Goal: Understand process/instructions: Learn about a topic

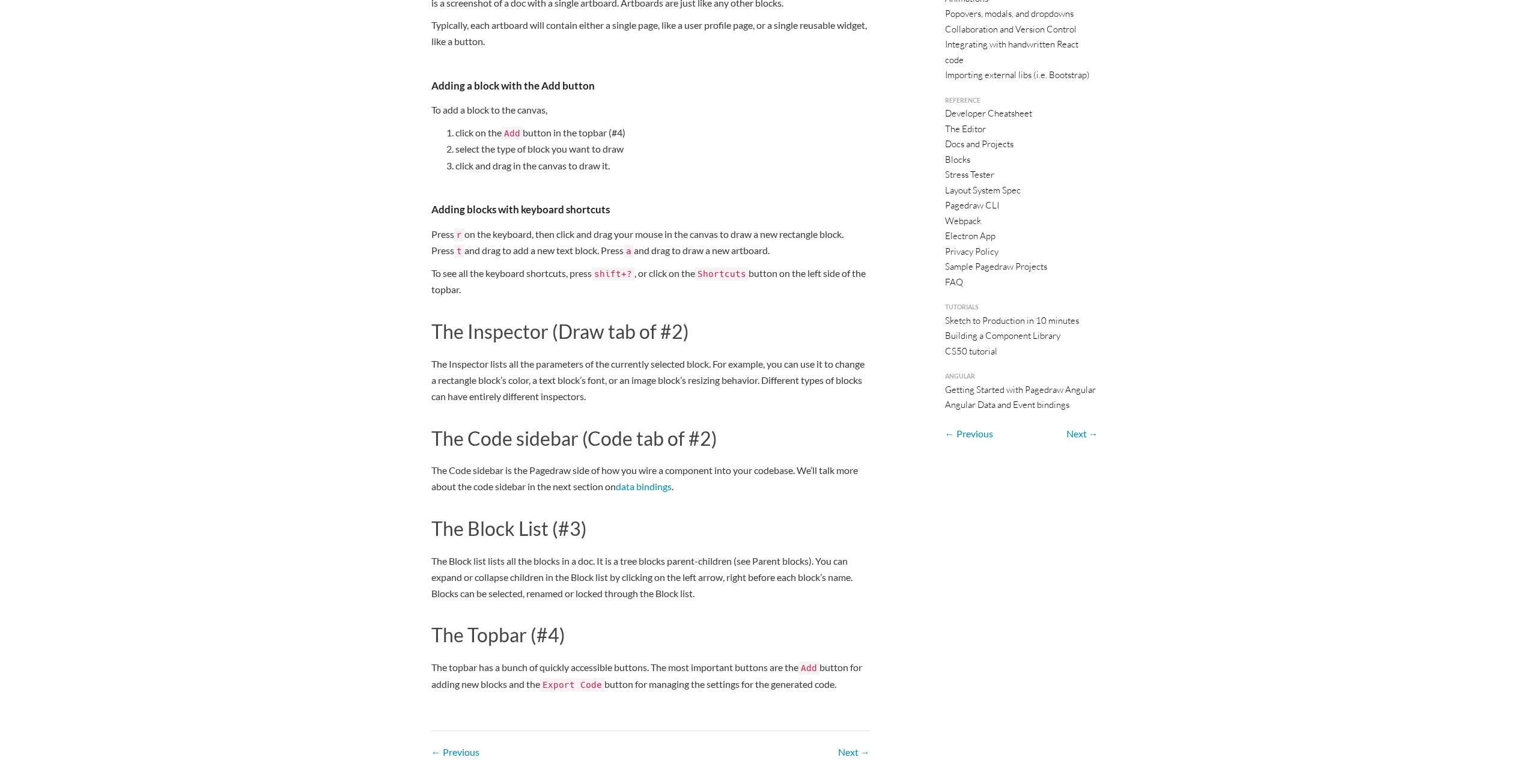
scroll to position [443, 0]
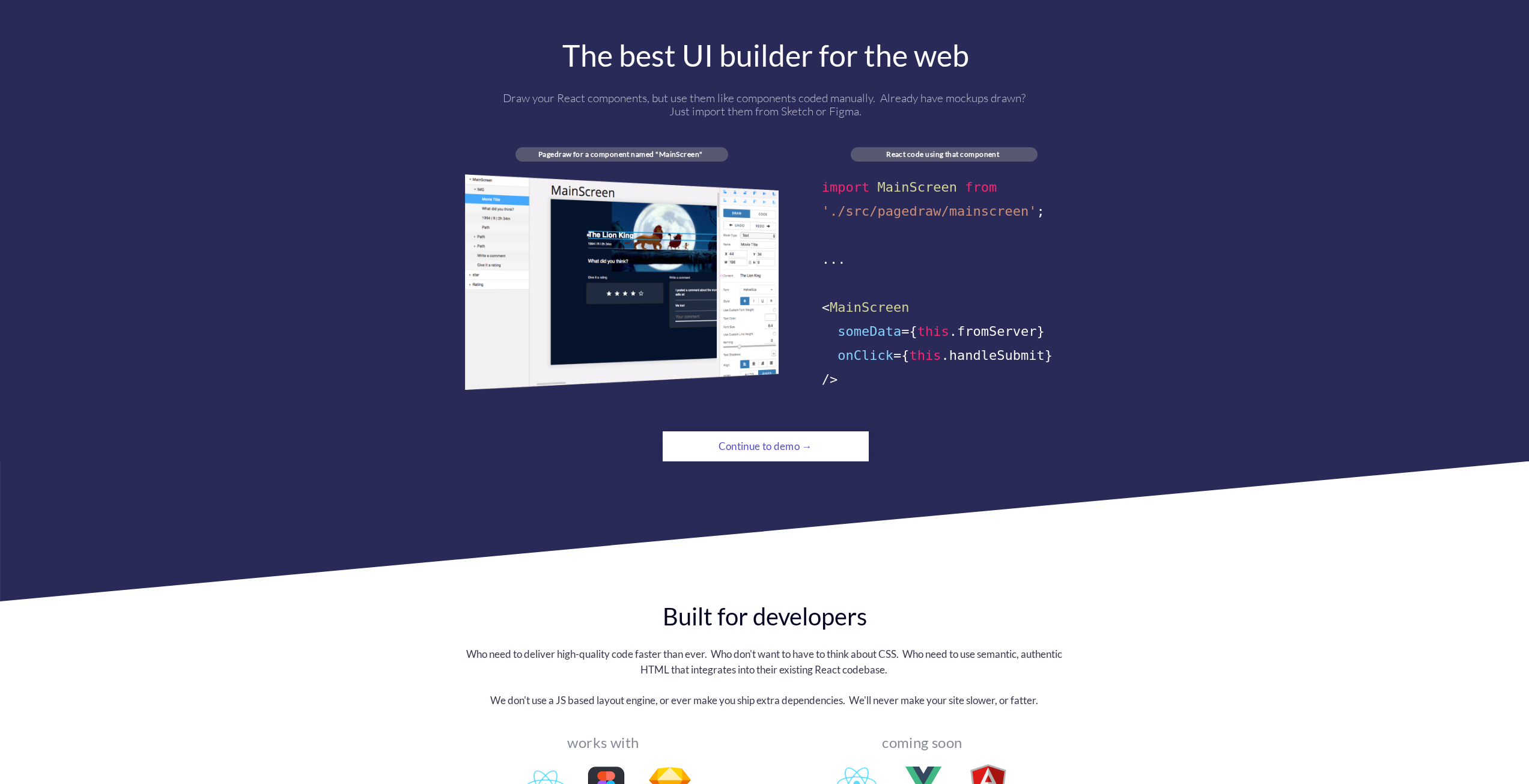
scroll to position [721, 0]
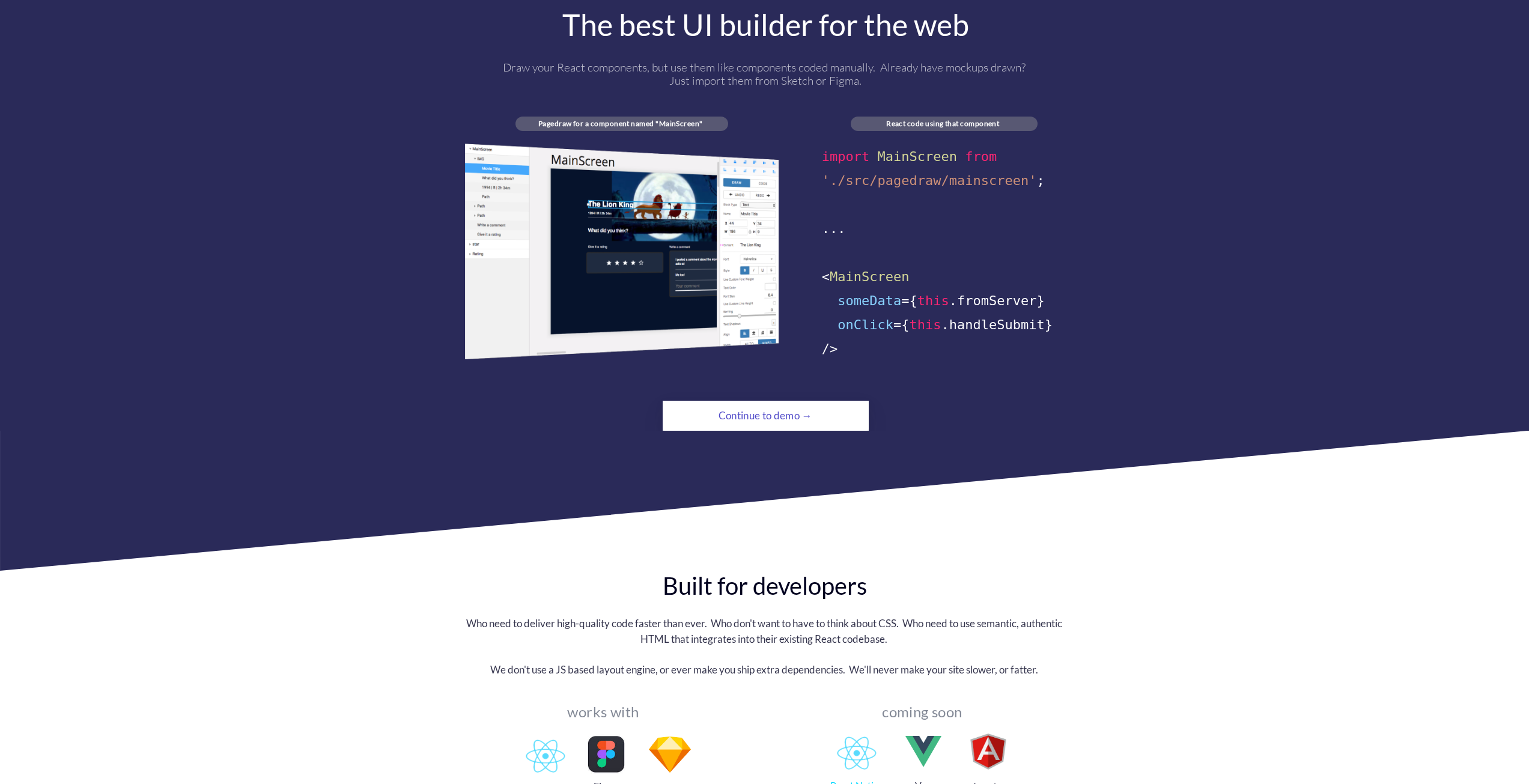
click at [786, 405] on div "Continue to demo →" at bounding box center [766, 416] width 141 height 24
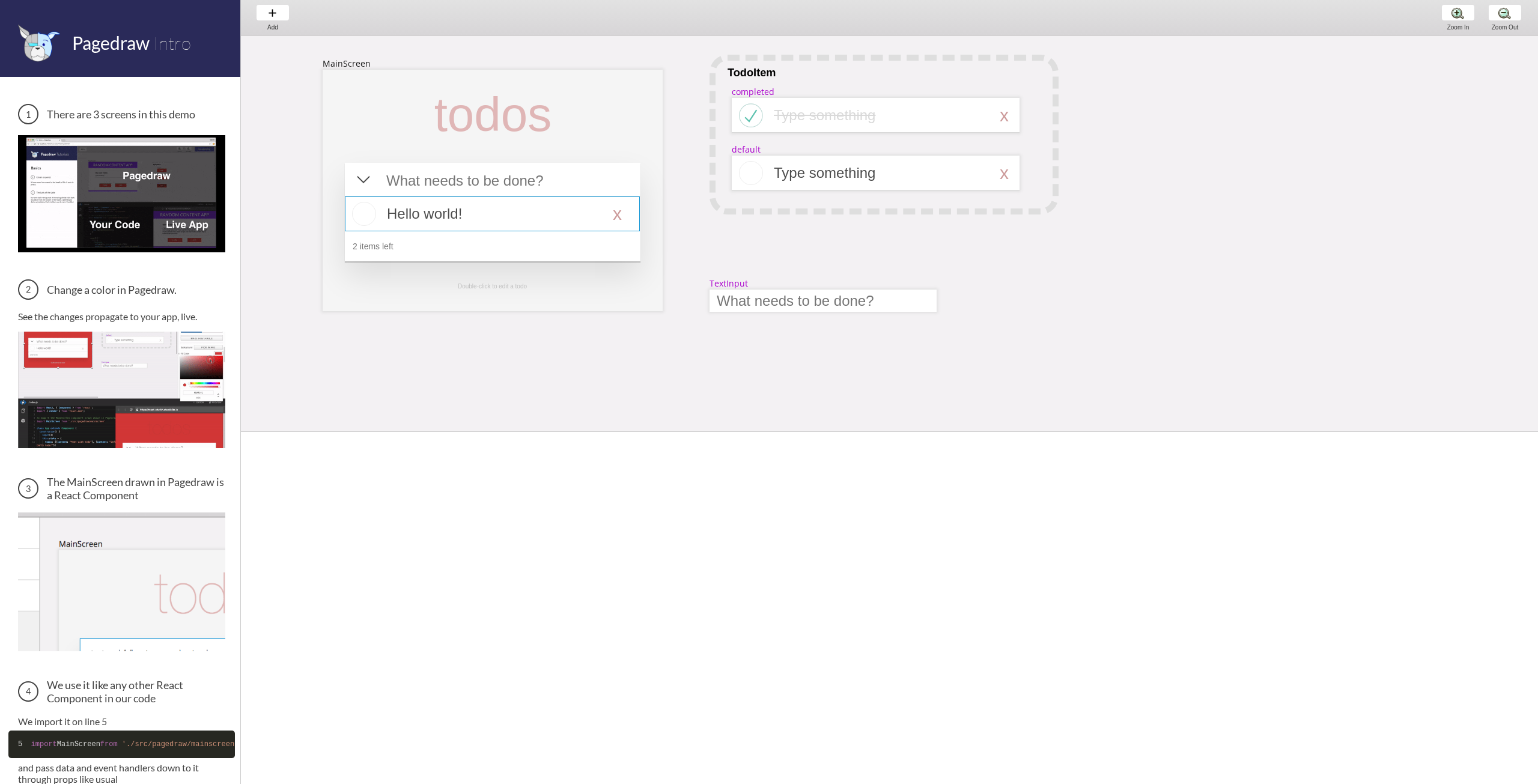
click at [547, 201] on div at bounding box center [492, 214] width 295 height 35
select select "16"
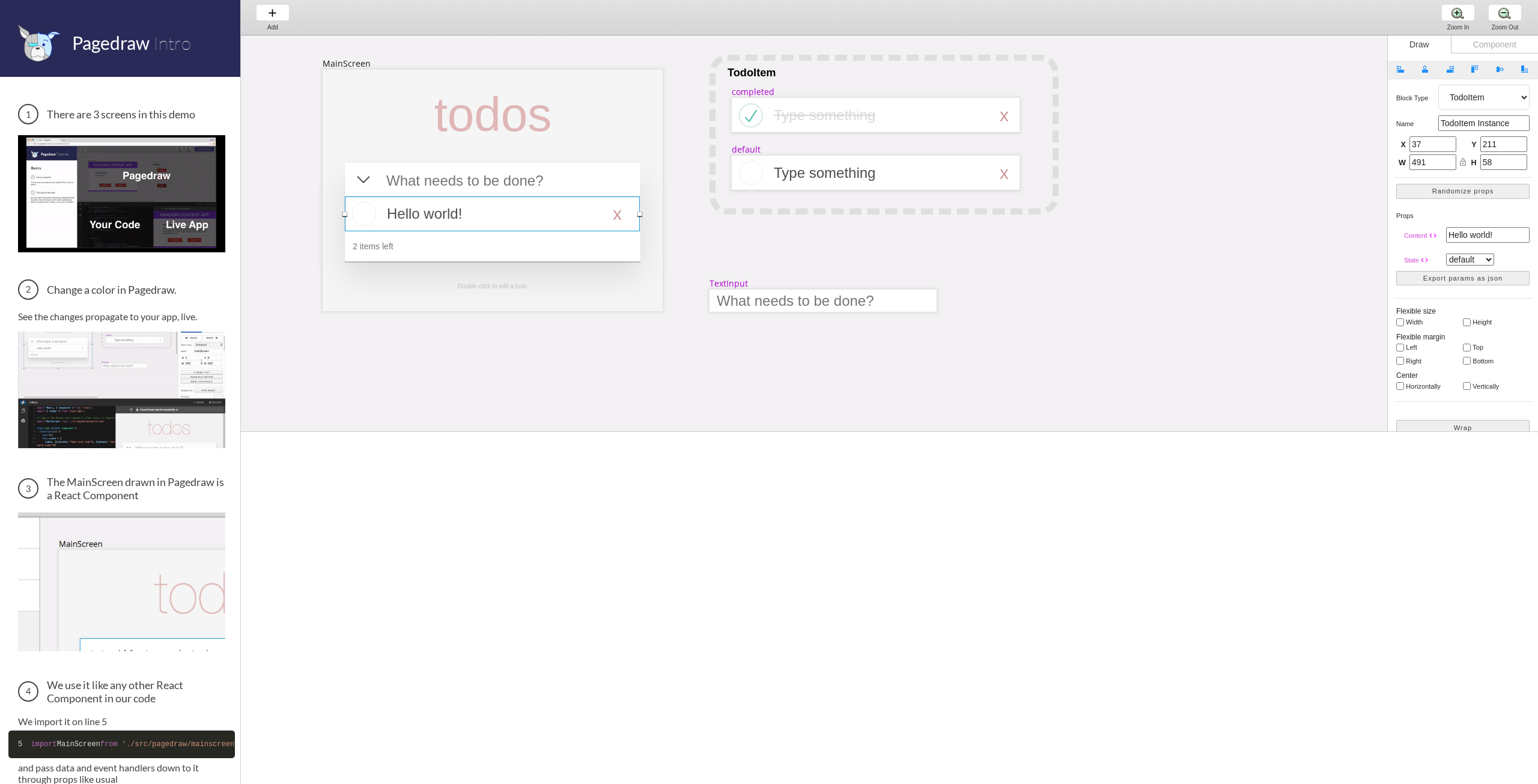
click at [1500, 48] on div "Component" at bounding box center [1494, 44] width 87 height 18
select select "6"
select select "7"
select select "3"
select select "8"
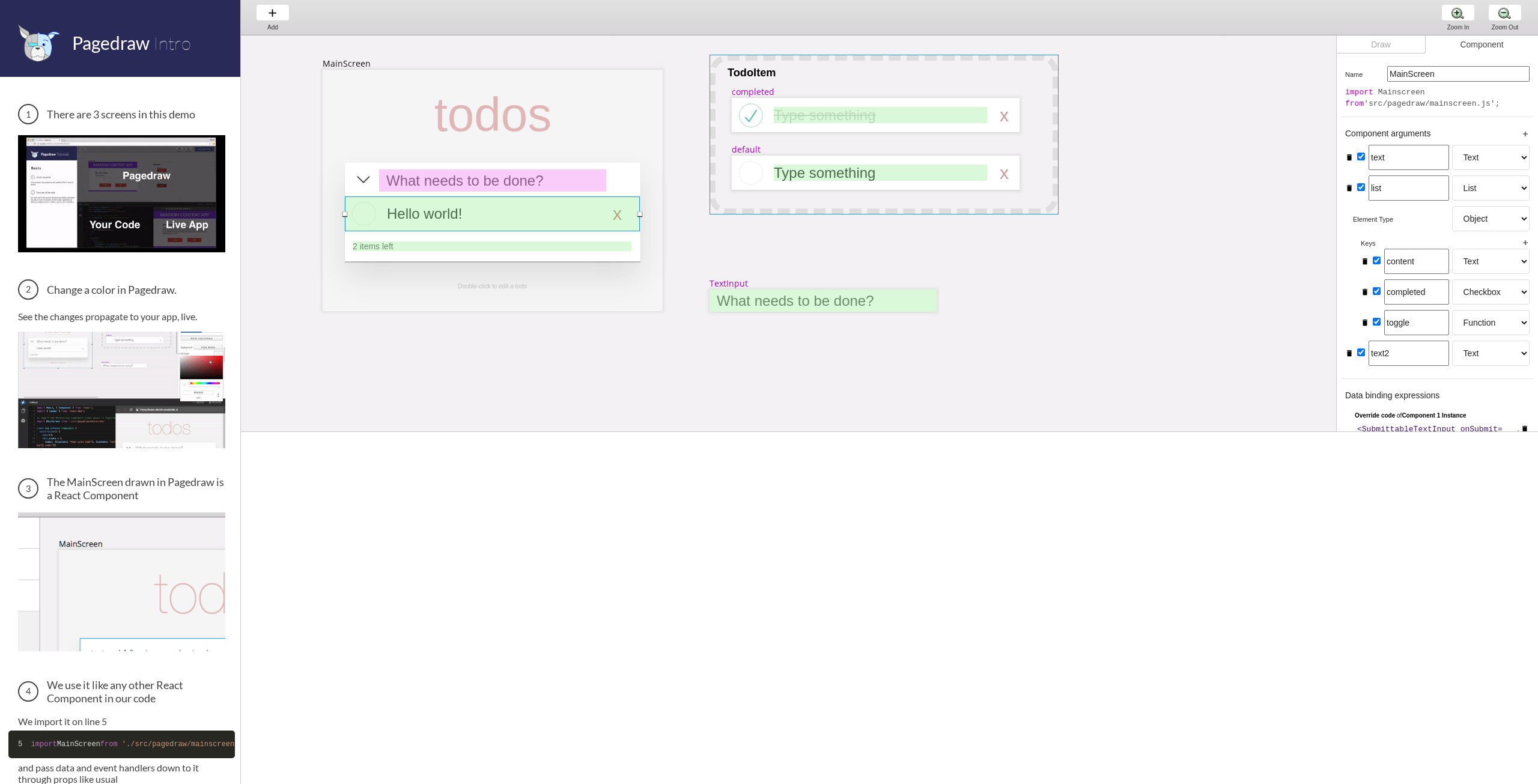
click at [988, 70] on div at bounding box center [884, 134] width 349 height 160
select select "1"
select select "8"
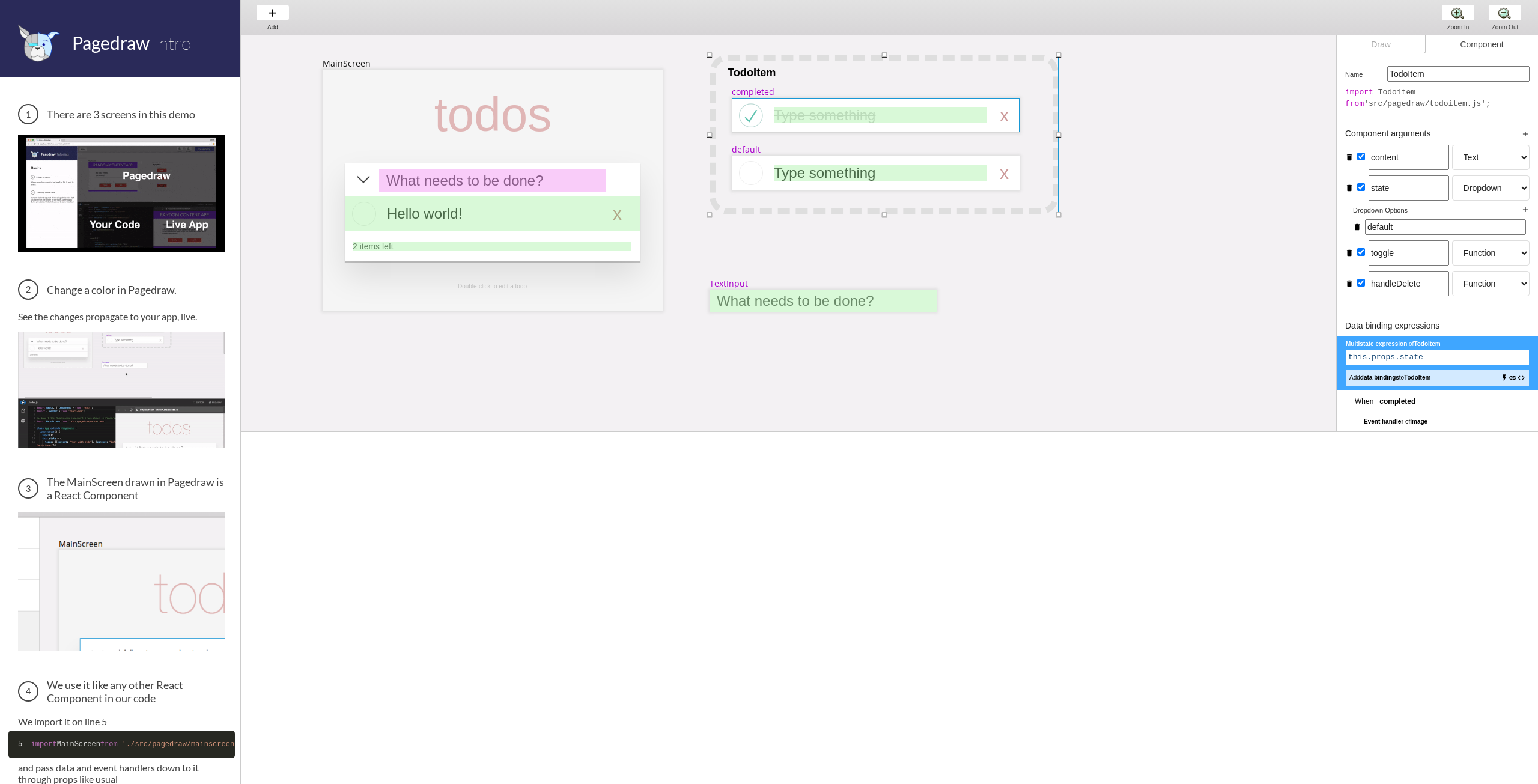
click at [957, 102] on div at bounding box center [875, 115] width 288 height 35
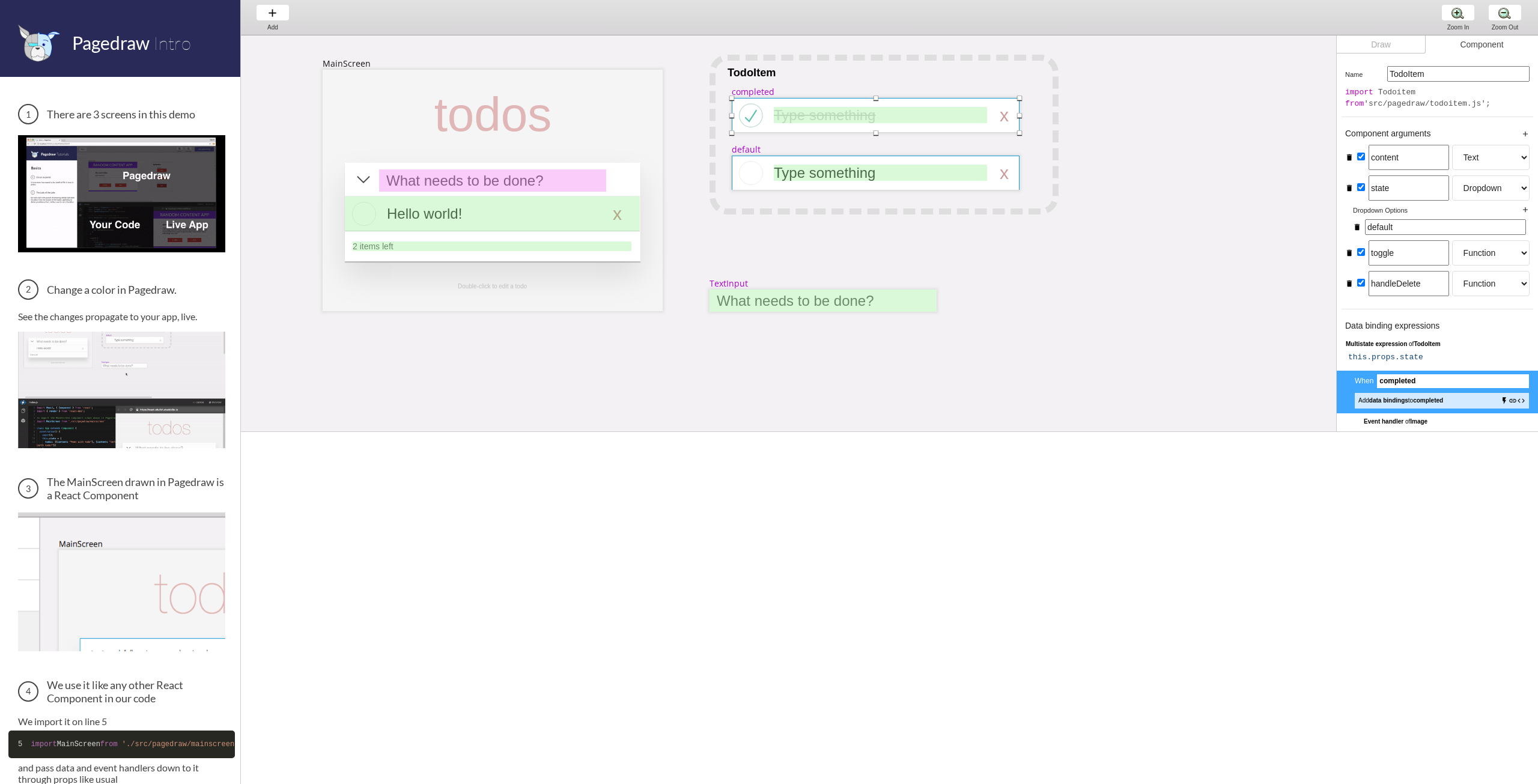
click at [948, 159] on div at bounding box center [875, 173] width 288 height 35
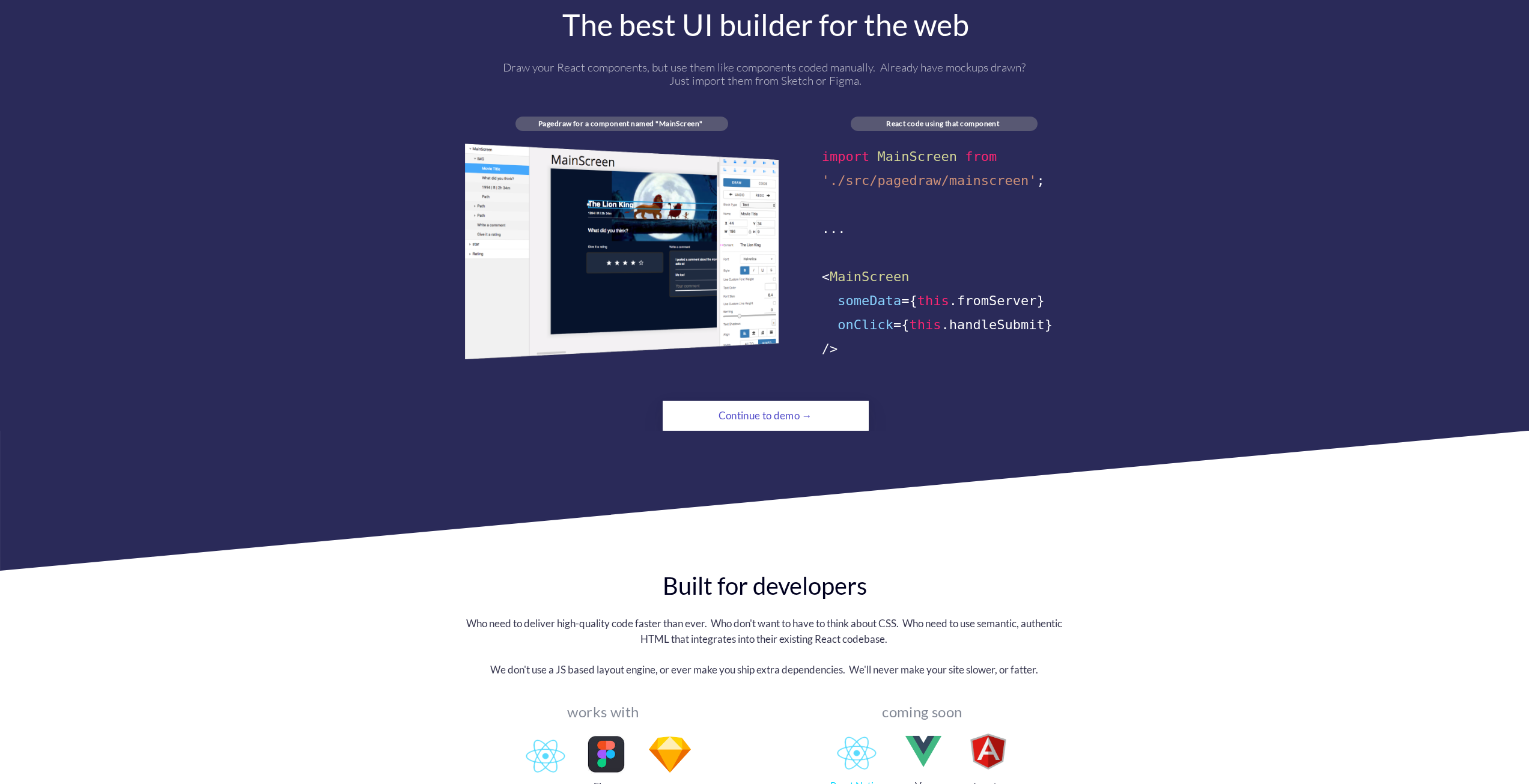
click at [787, 404] on div "Continue to demo →" at bounding box center [766, 416] width 141 height 24
